Goal: Find specific page/section: Find specific page/section

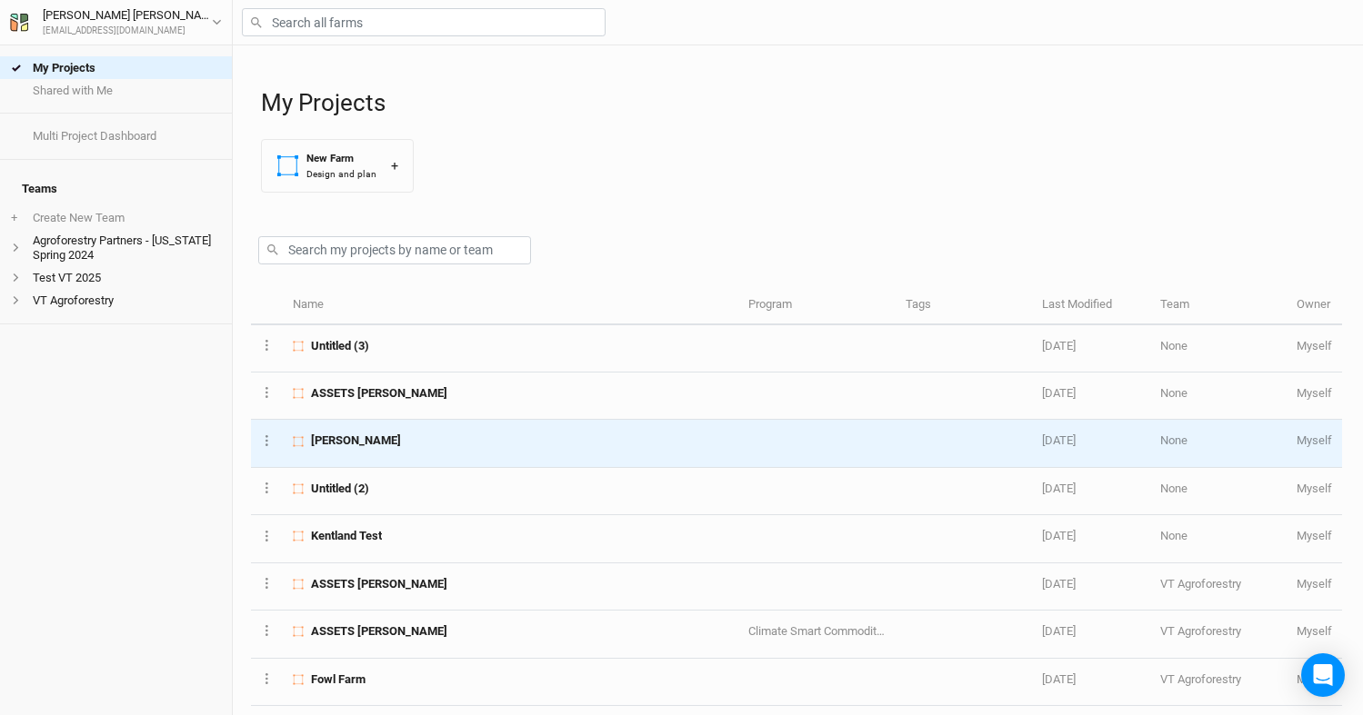
click at [362, 441] on span "[PERSON_NAME]" at bounding box center [356, 441] width 90 height 16
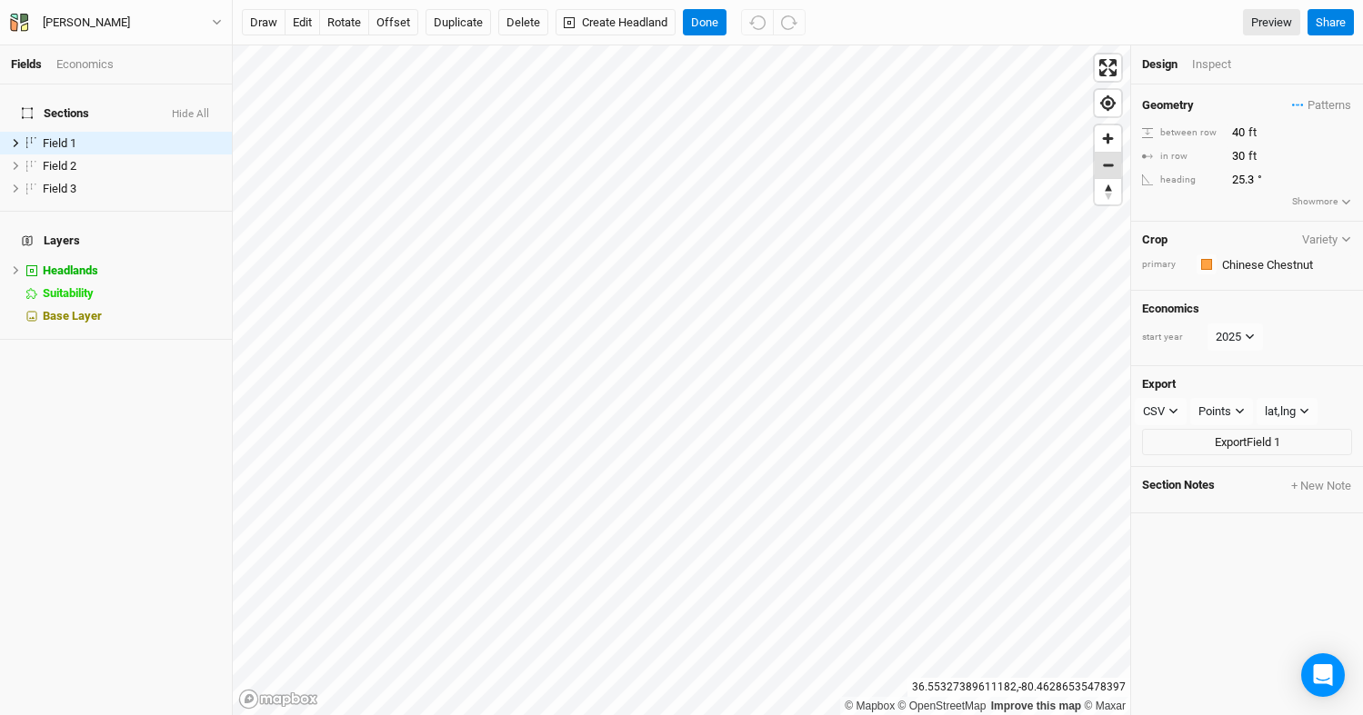
click at [1108, 175] on span "Zoom out" at bounding box center [1108, 165] width 26 height 25
click at [1109, 163] on span "Zoom out" at bounding box center [1108, 165] width 26 height 25
click at [1108, 137] on span "Zoom in" at bounding box center [1108, 138] width 26 height 26
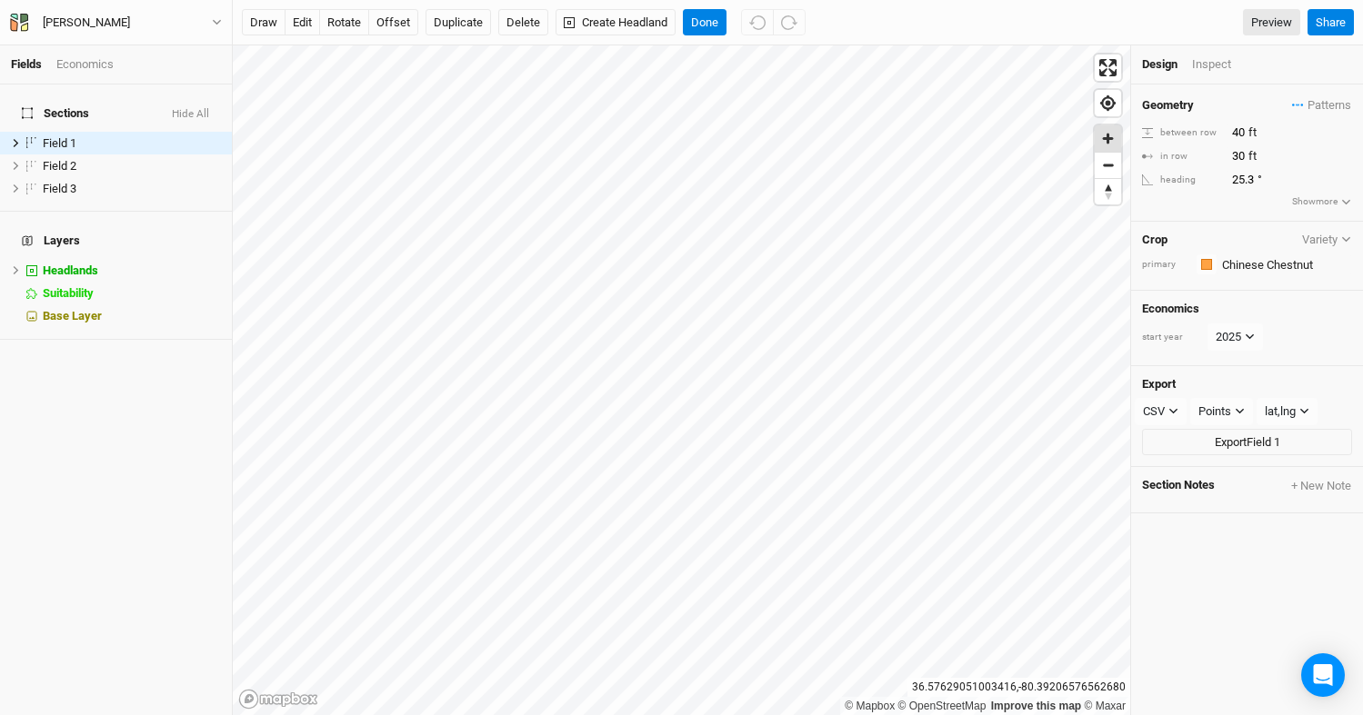
click at [1108, 137] on span "Zoom in" at bounding box center [1108, 138] width 26 height 26
